Goal: Navigation & Orientation: Find specific page/section

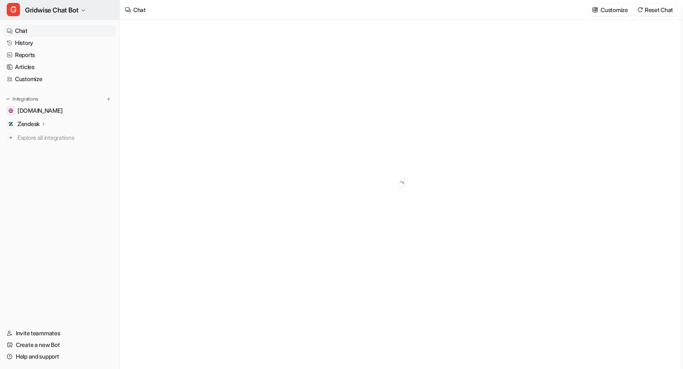
type textarea "**********"
click at [47, 42] on link "History" at bounding box center [59, 43] width 113 height 12
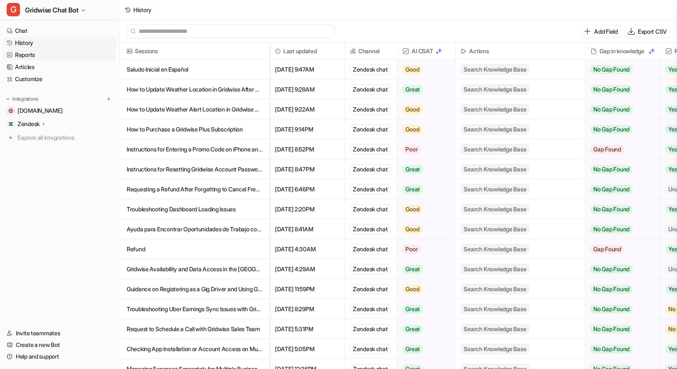
click at [32, 56] on link "Reports" at bounding box center [59, 55] width 113 height 12
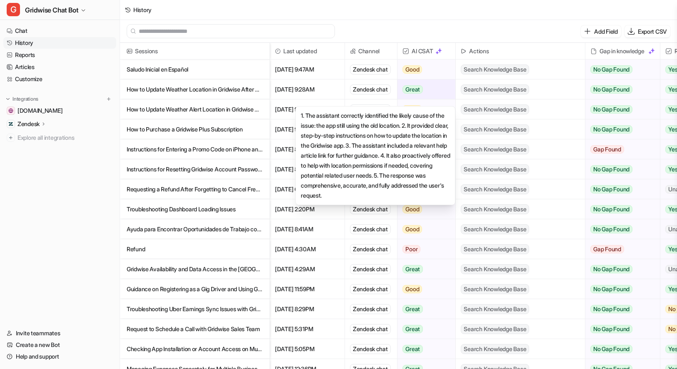
click at [444, 97] on div "Great" at bounding box center [423, 90] width 53 height 20
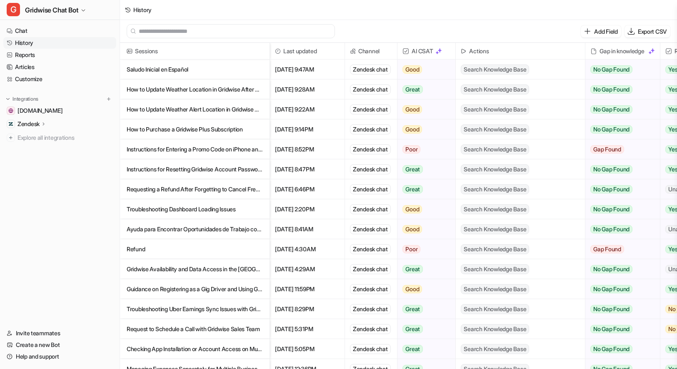
click at [546, 1] on div "History" at bounding box center [398, 10] width 557 height 20
click at [603, 27] on p "Add Field" at bounding box center [605, 31] width 23 height 9
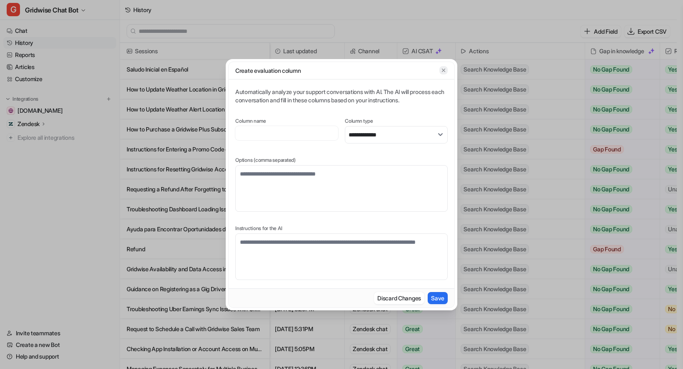
click at [443, 67] on icon "button" at bounding box center [444, 70] width 6 height 6
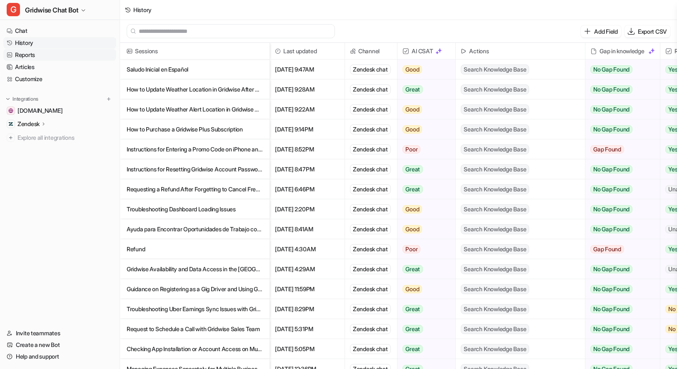
click at [42, 52] on link "Reports" at bounding box center [59, 55] width 113 height 12
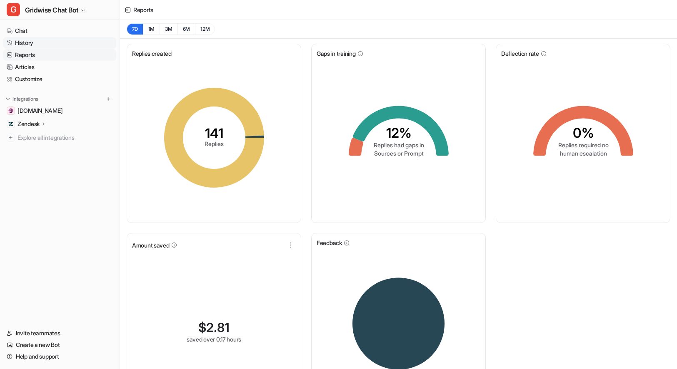
click at [47, 39] on link "History" at bounding box center [59, 43] width 113 height 12
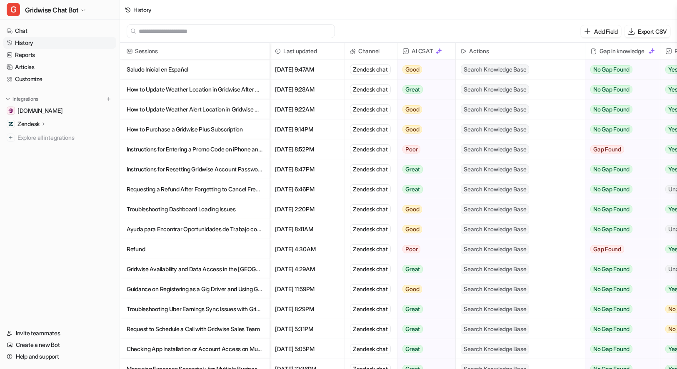
click at [204, 73] on p "Saludo Inicial en Español" at bounding box center [195, 70] width 136 height 20
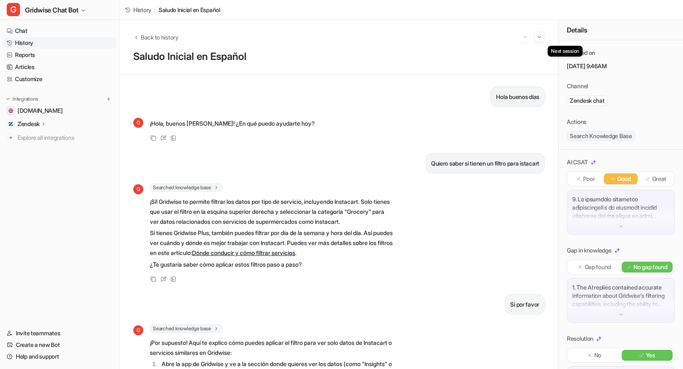
click at [542, 40] on img "Go to next session" at bounding box center [539, 36] width 6 height 7
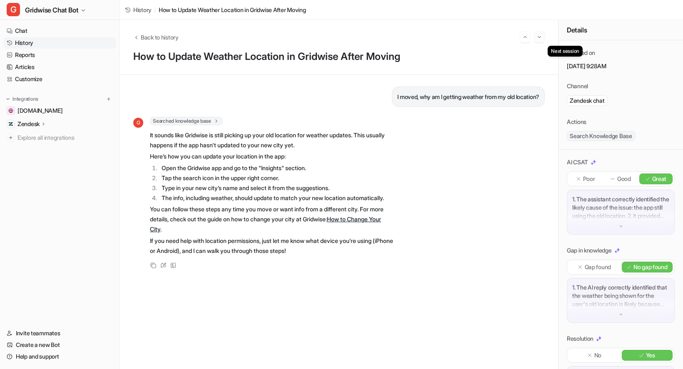
click at [541, 37] on img "Go to next session" at bounding box center [539, 36] width 6 height 7
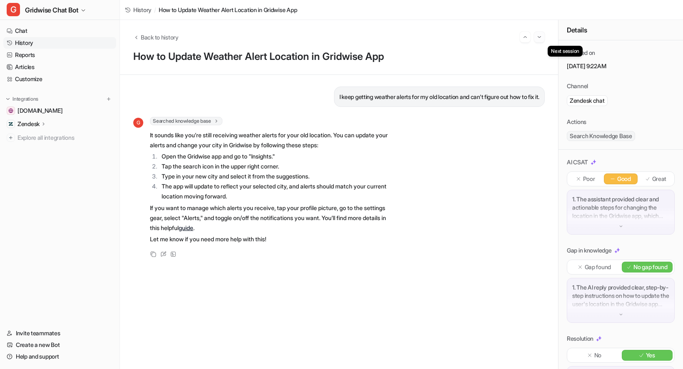
click at [541, 41] on button "Go to next session" at bounding box center [539, 37] width 11 height 11
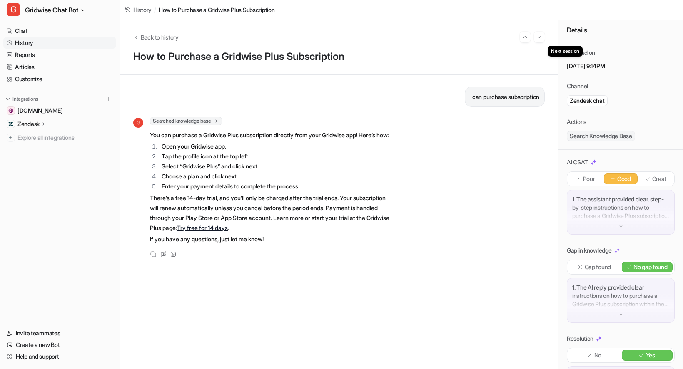
click at [541, 41] on button "Go to next session" at bounding box center [539, 37] width 11 height 11
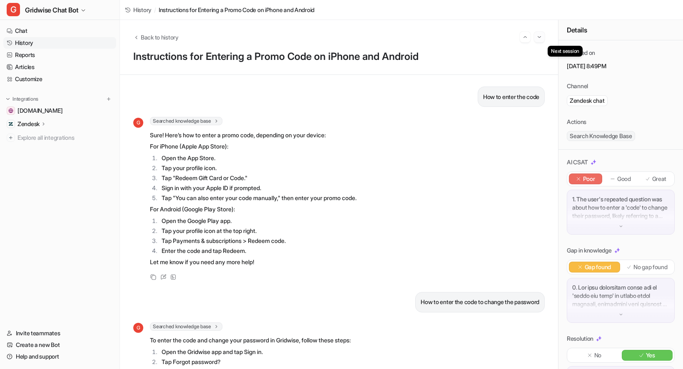
click at [540, 37] on img "Go to next session" at bounding box center [539, 36] width 6 height 7
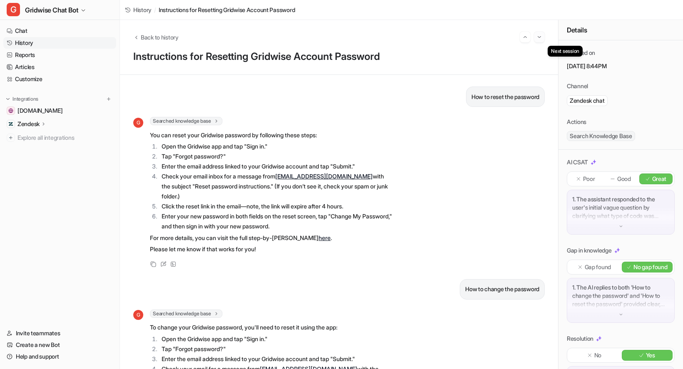
click at [535, 40] on button "Go to next session" at bounding box center [539, 37] width 11 height 11
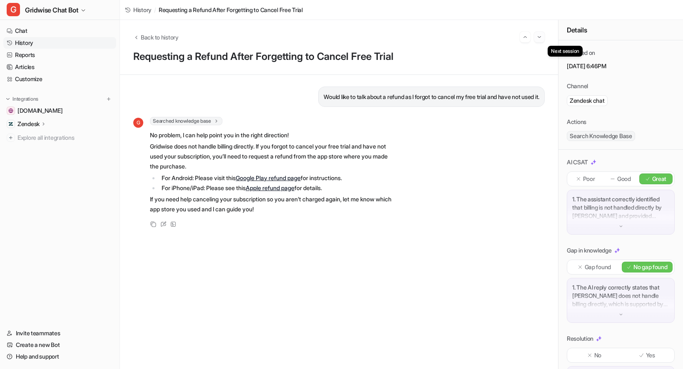
click at [541, 35] on img "Go to next session" at bounding box center [539, 36] width 6 height 7
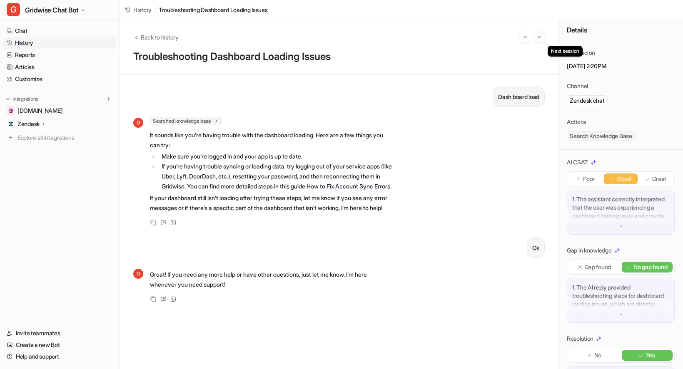
click at [544, 36] on button "Go to next session" at bounding box center [539, 37] width 11 height 11
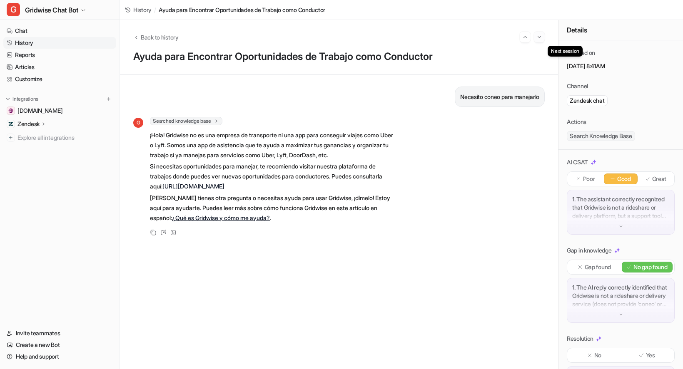
click at [537, 39] on img "Go to next session" at bounding box center [539, 36] width 6 height 7
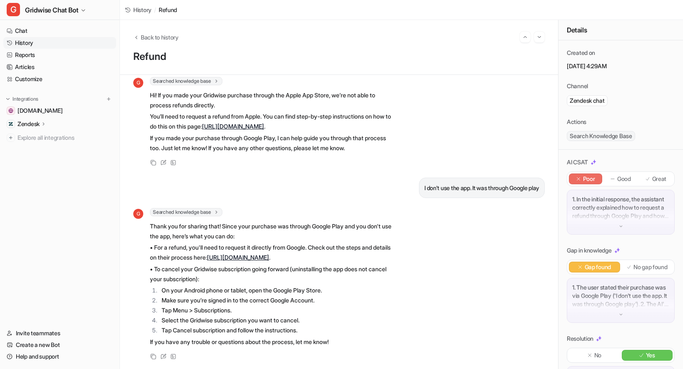
scroll to position [55, 0]
click at [539, 36] on img "Go to next session" at bounding box center [539, 36] width 6 height 7
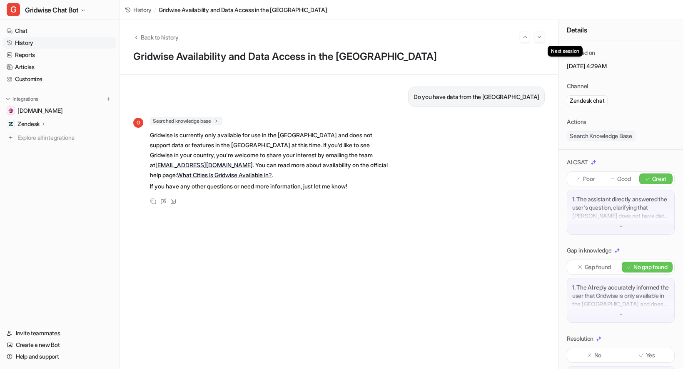
click at [540, 36] on img "Go to next session" at bounding box center [539, 36] width 6 height 7
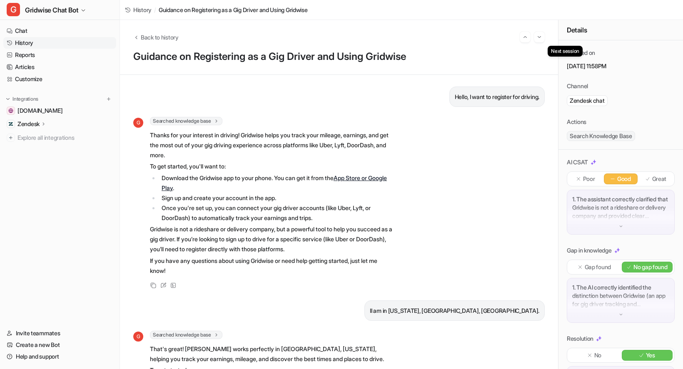
click at [540, 36] on img "Go to next session" at bounding box center [539, 36] width 6 height 7
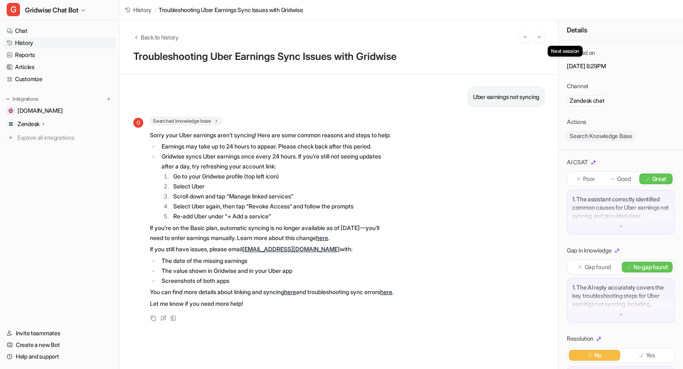
click at [540, 36] on img "Go to next session" at bounding box center [539, 36] width 6 height 7
